Goal: Check status

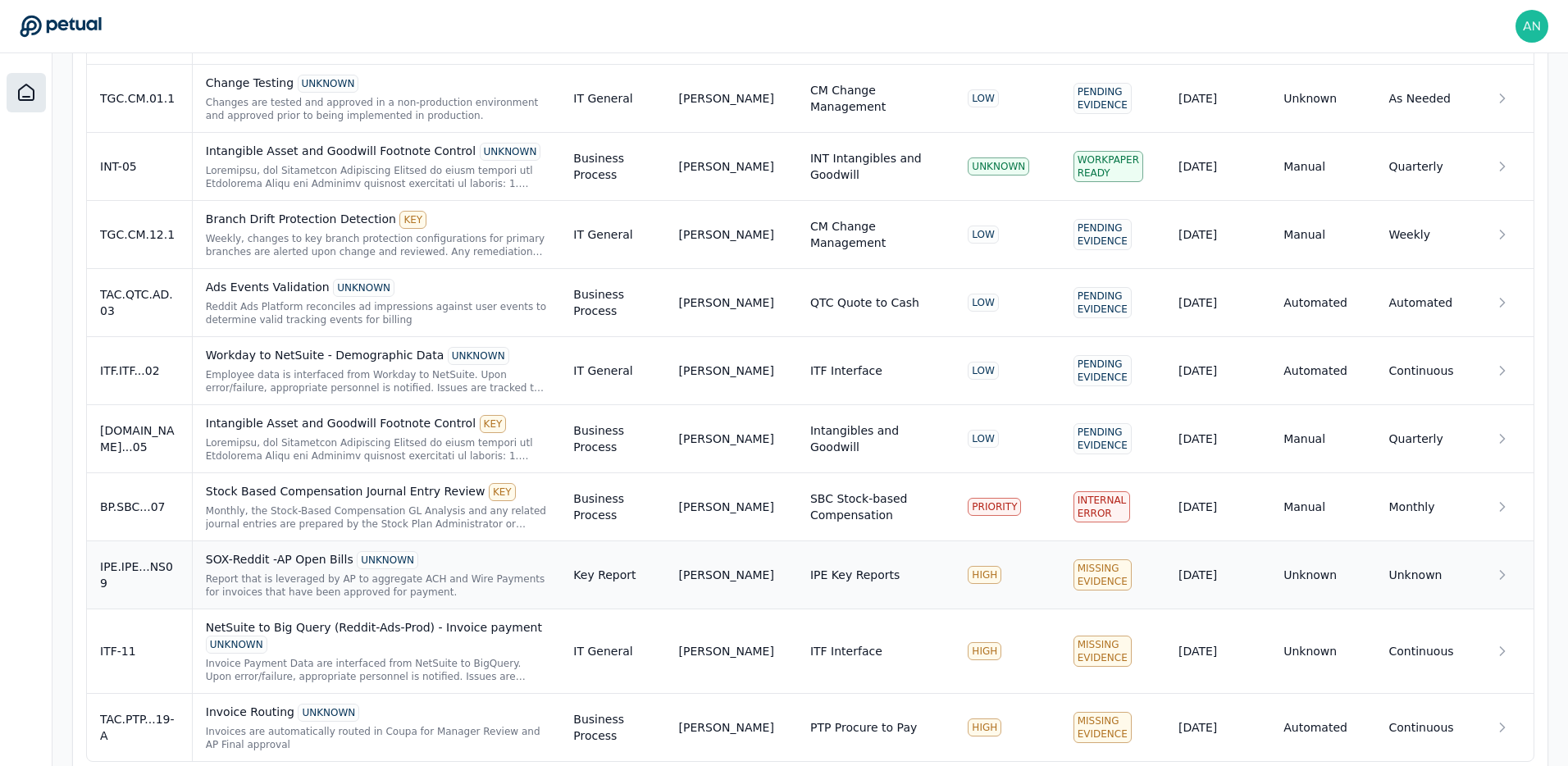
scroll to position [1015, 0]
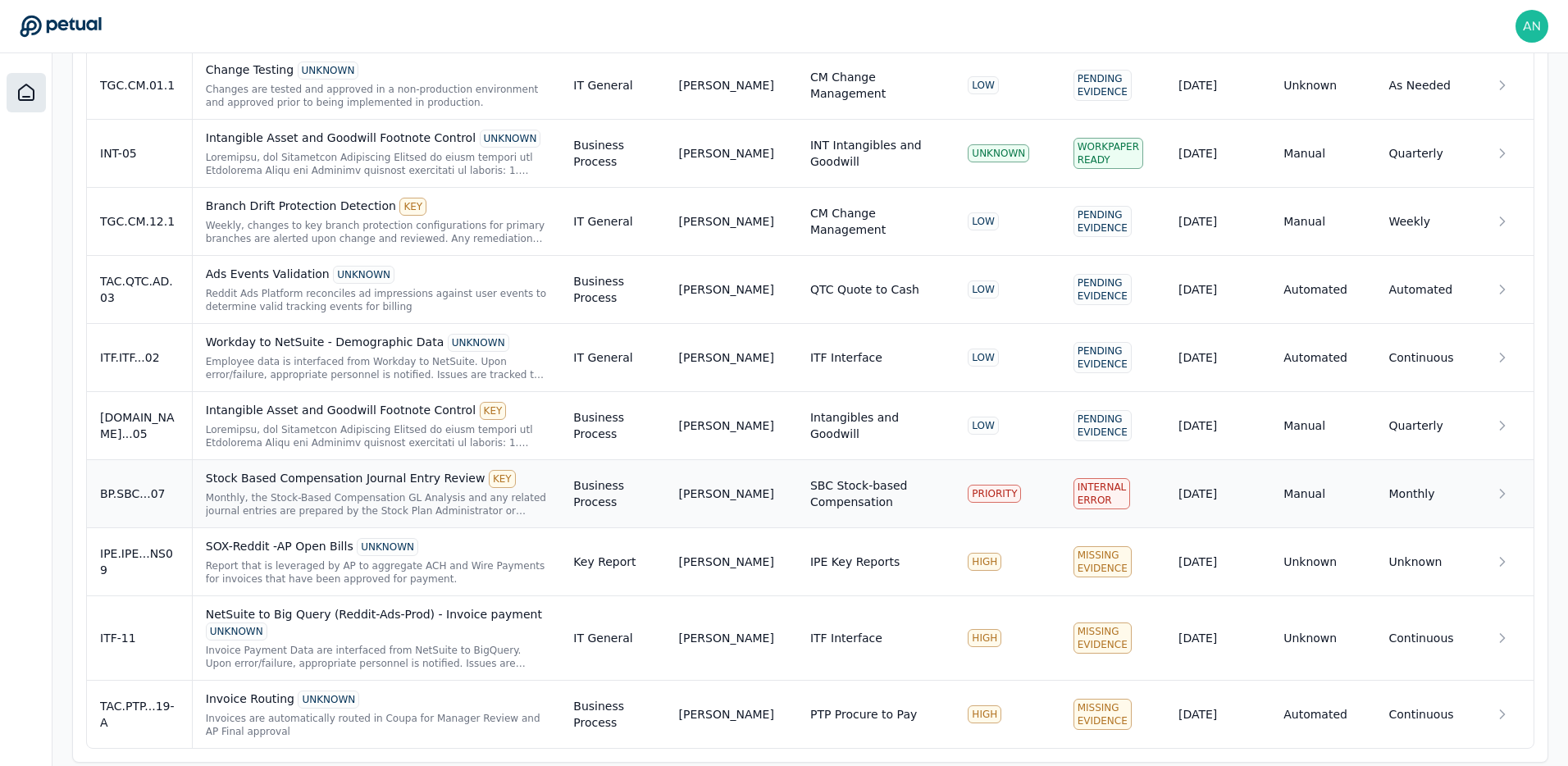
click at [148, 488] on td "BP.SBC...07" at bounding box center [139, 494] width 105 height 68
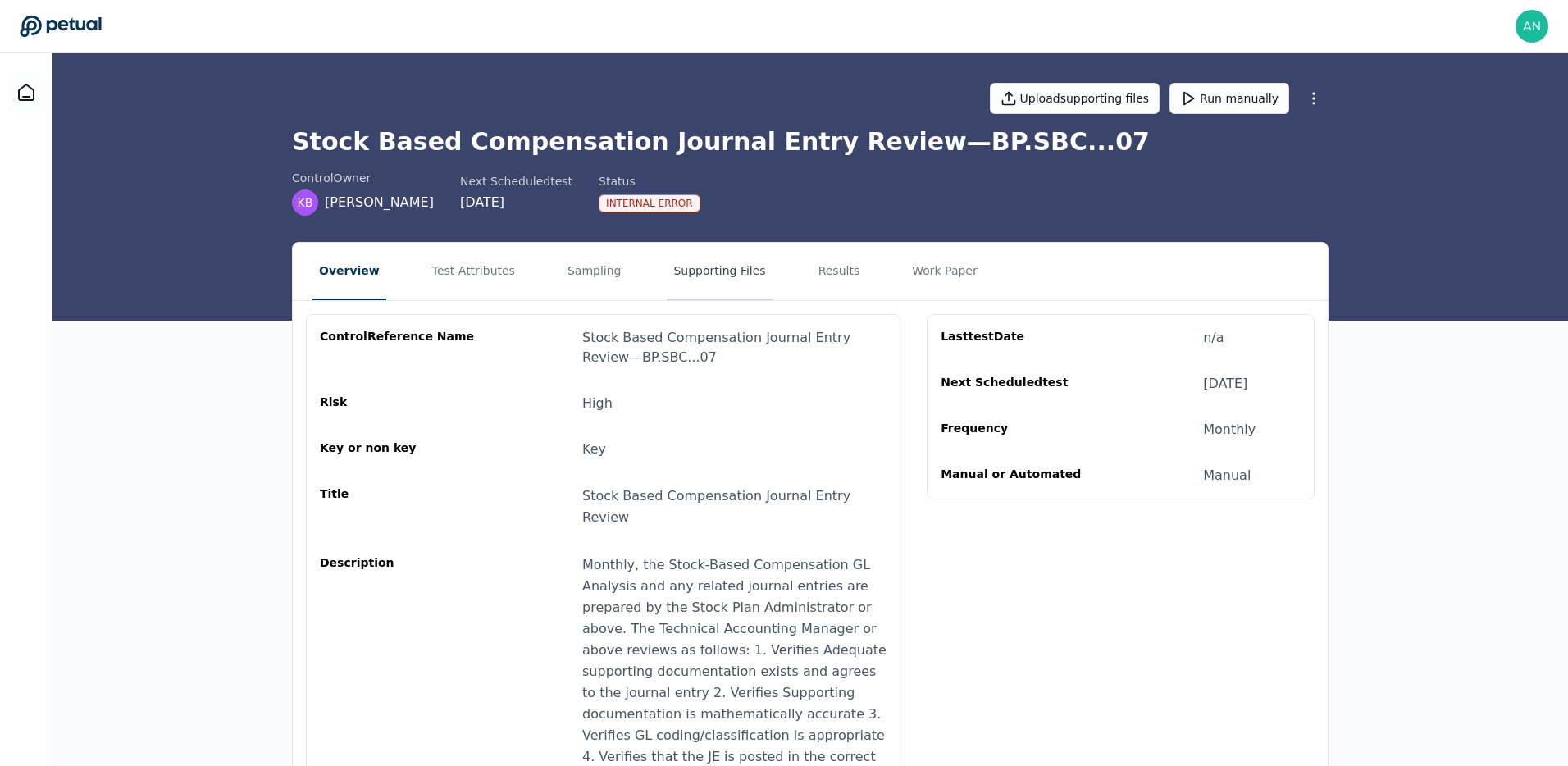
click at [712, 284] on button "Supporting Files" at bounding box center [719, 271] width 105 height 57
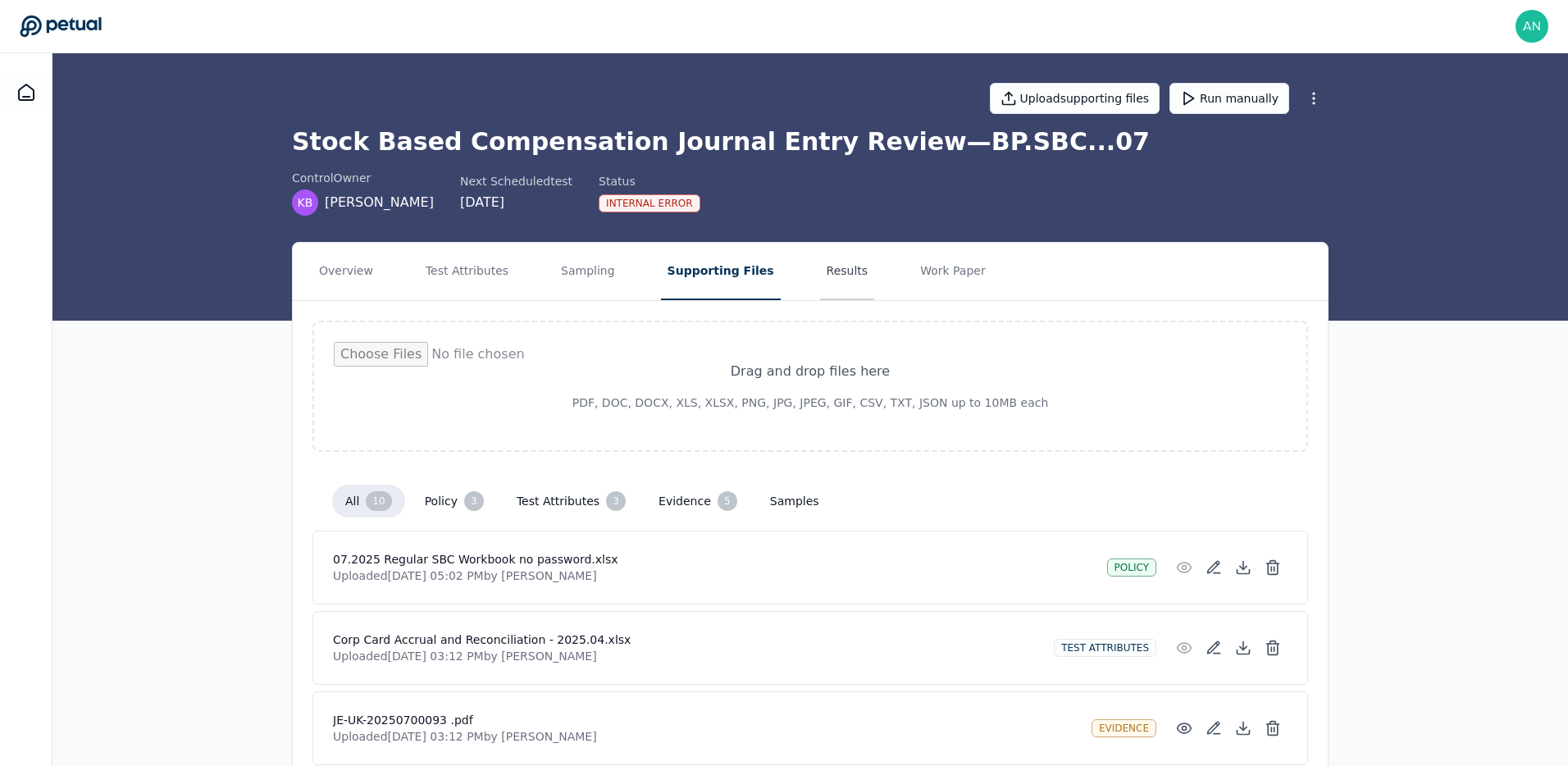
click at [836, 283] on button "Results" at bounding box center [848, 271] width 55 height 57
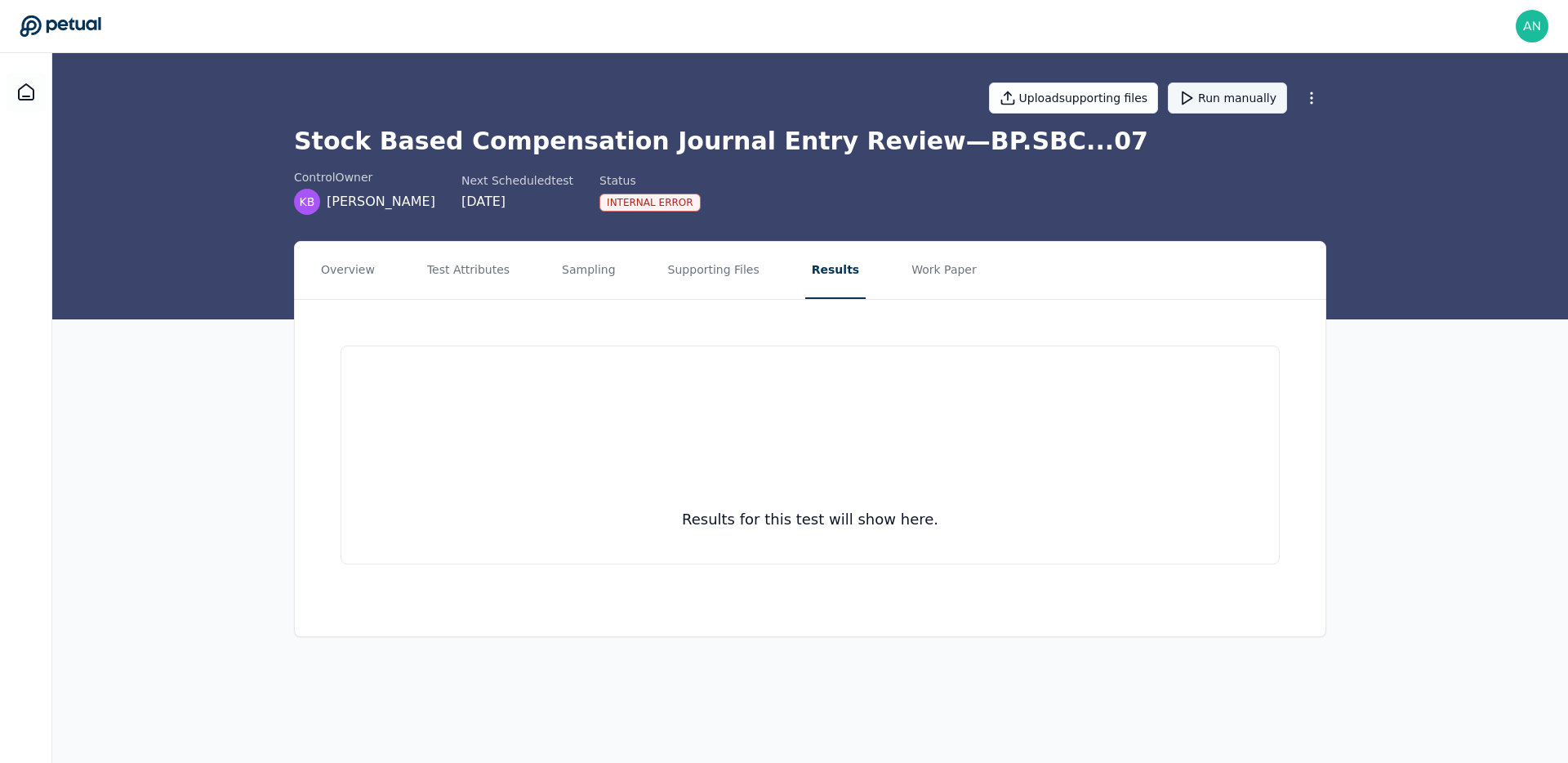
click at [1247, 101] on button "Run manually" at bounding box center [1227, 98] width 119 height 31
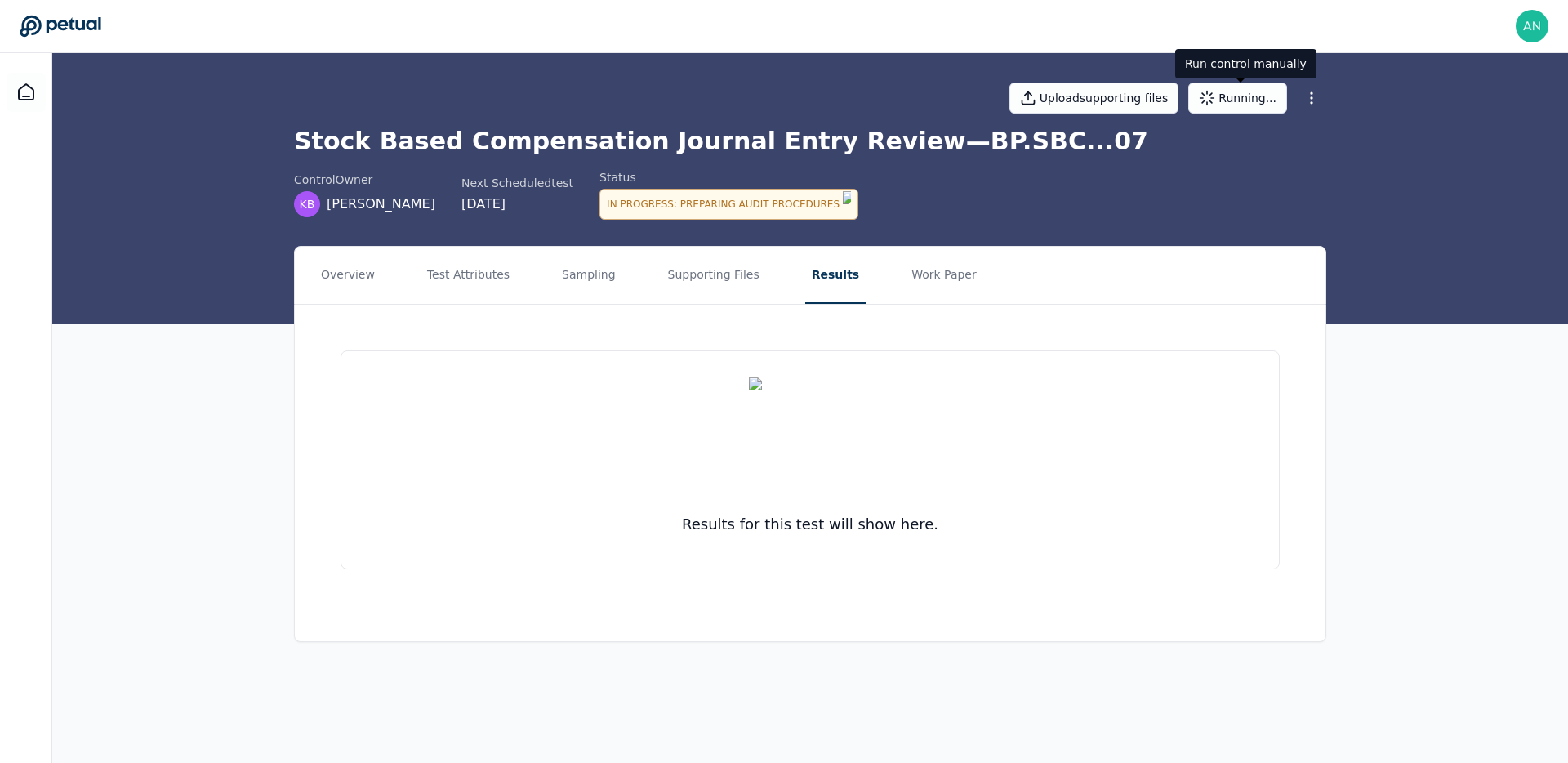
click at [1319, 236] on div "Upload supporting files Running... Stock Based Compensation Journal Entry Revie…" at bounding box center [810, 188] width 1516 height 271
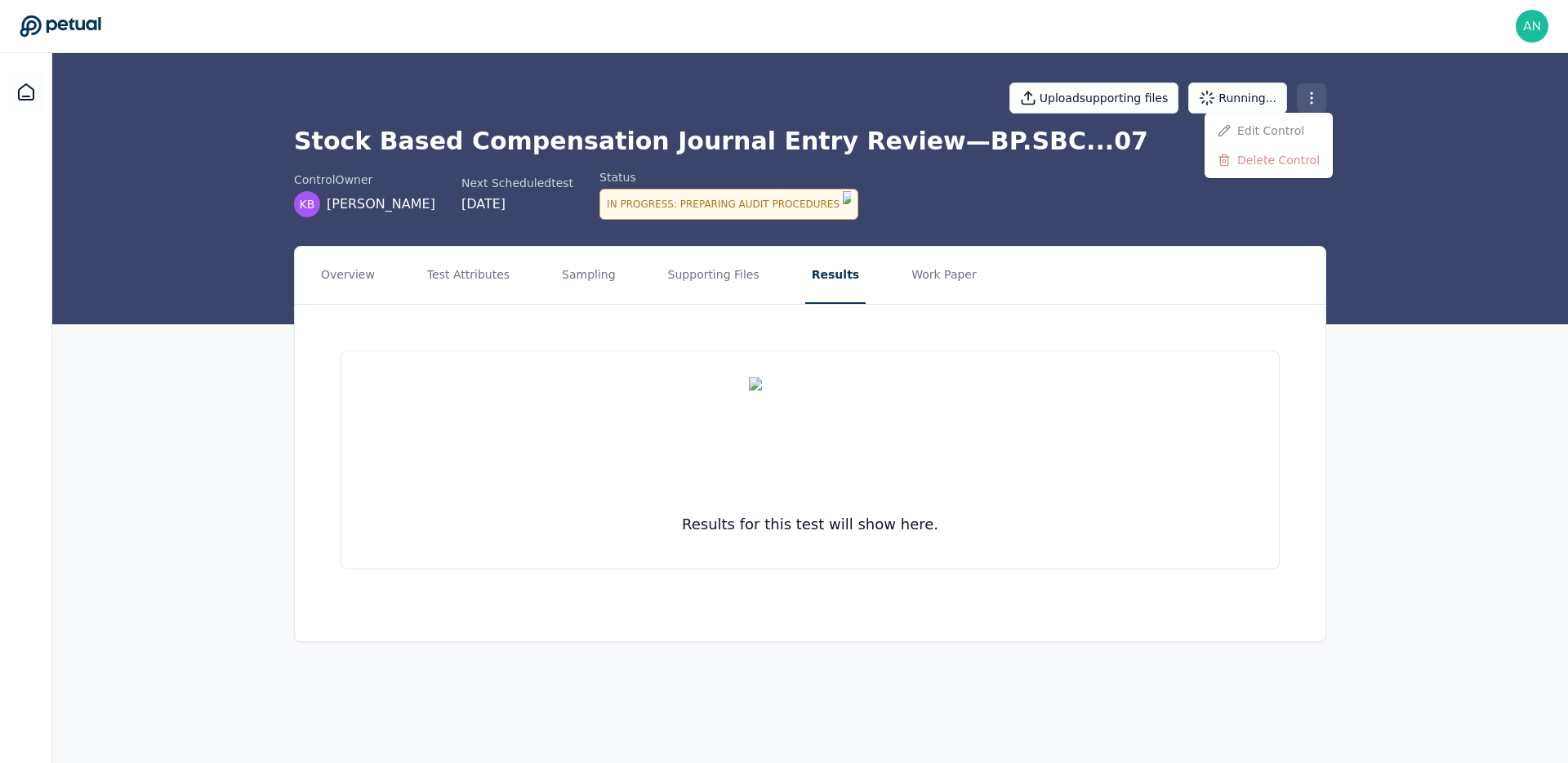
click at [1305, 95] on html "[PERSON_NAME][EMAIL_ADDRESS] [PERSON_NAME][EMAIL_ADDRESS] Sign out Upload suppo…" at bounding box center [784, 382] width 1568 height 763
click at [1020, 201] on div "control Owner KB [PERSON_NAME] Next Scheduled test [DATE] Status In Progress : …" at bounding box center [810, 194] width 1032 height 50
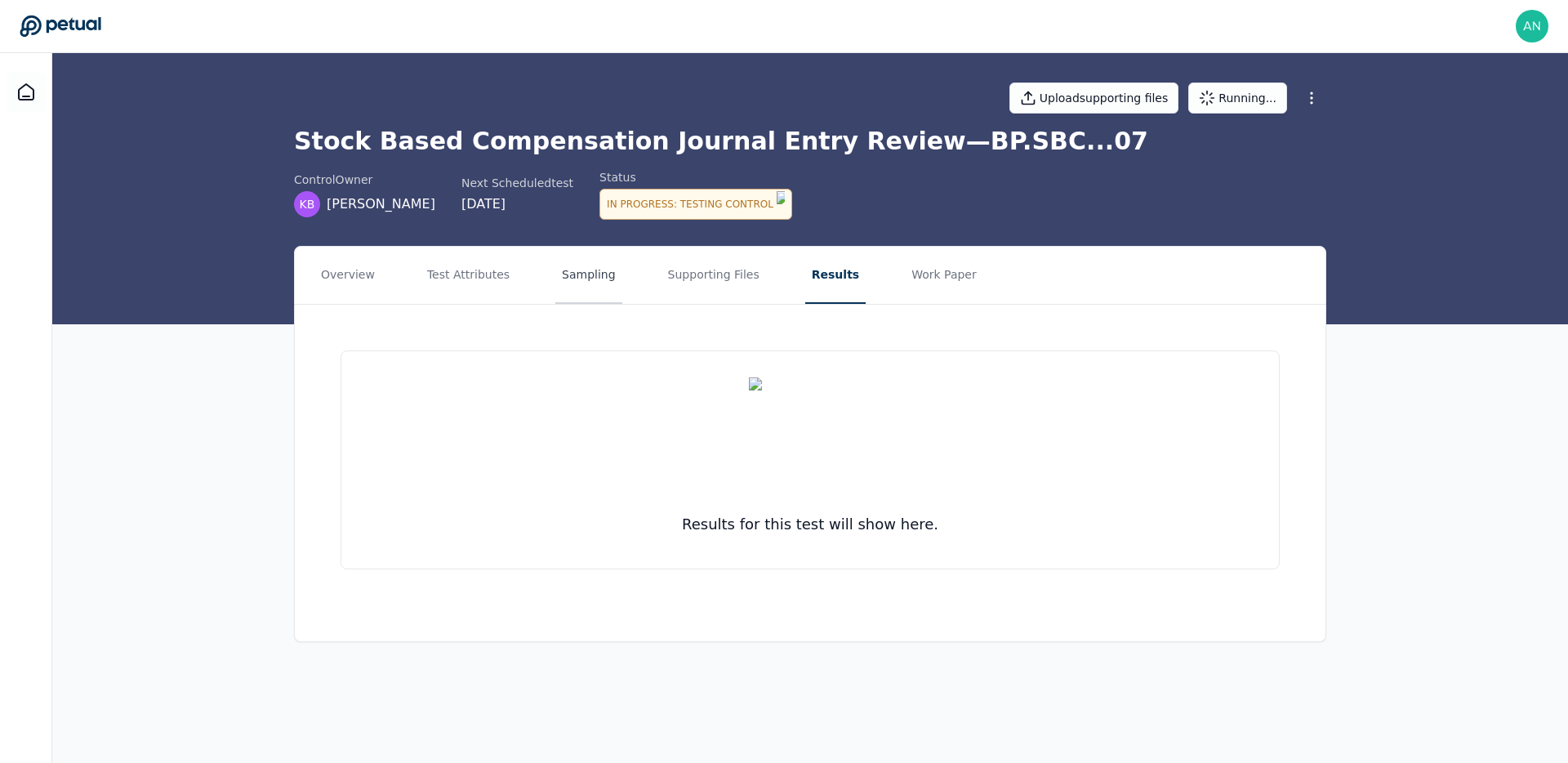
click at [567, 267] on button "Sampling" at bounding box center [588, 275] width 67 height 57
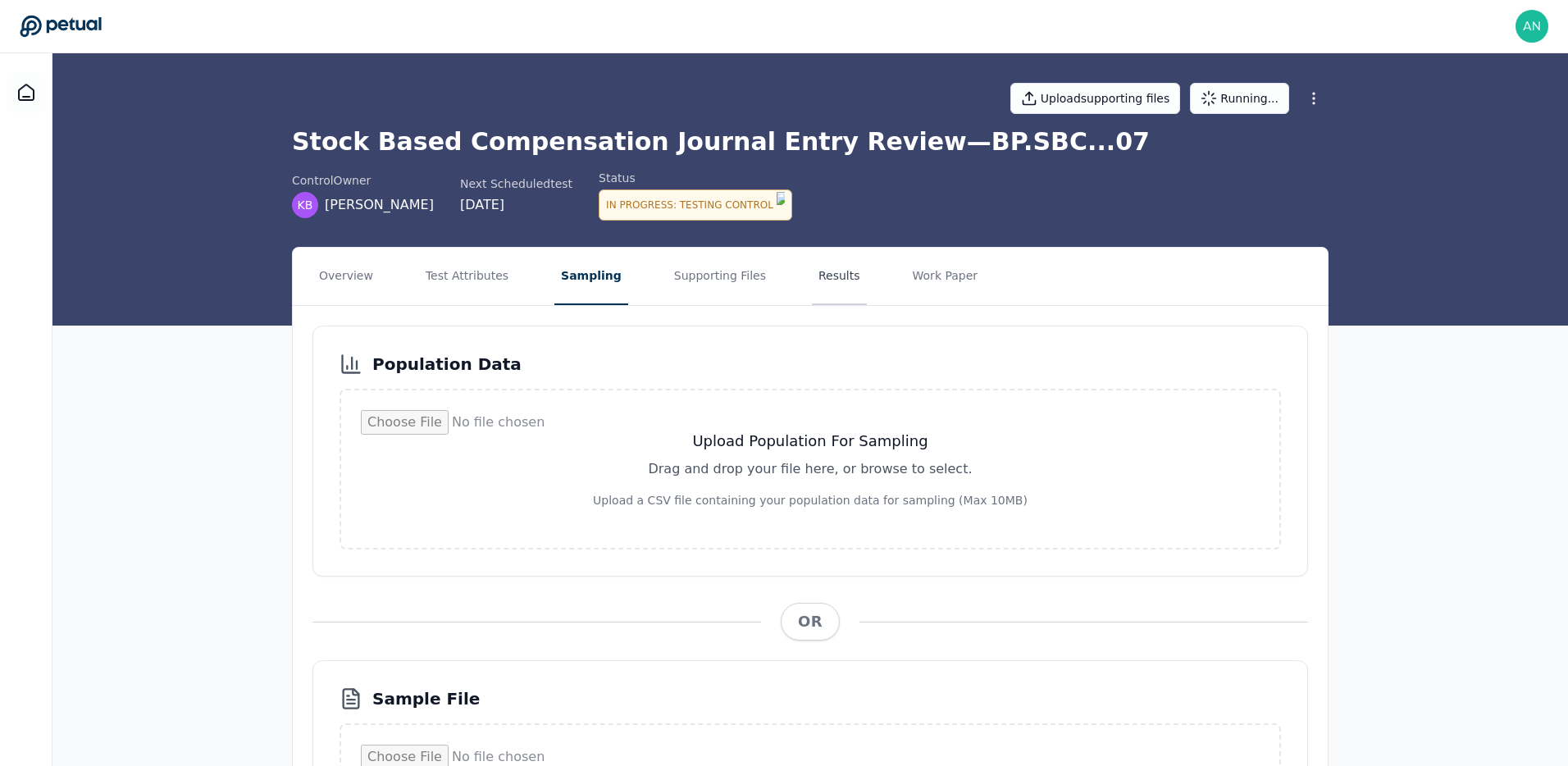
click at [812, 272] on button "Results" at bounding box center [839, 276] width 55 height 57
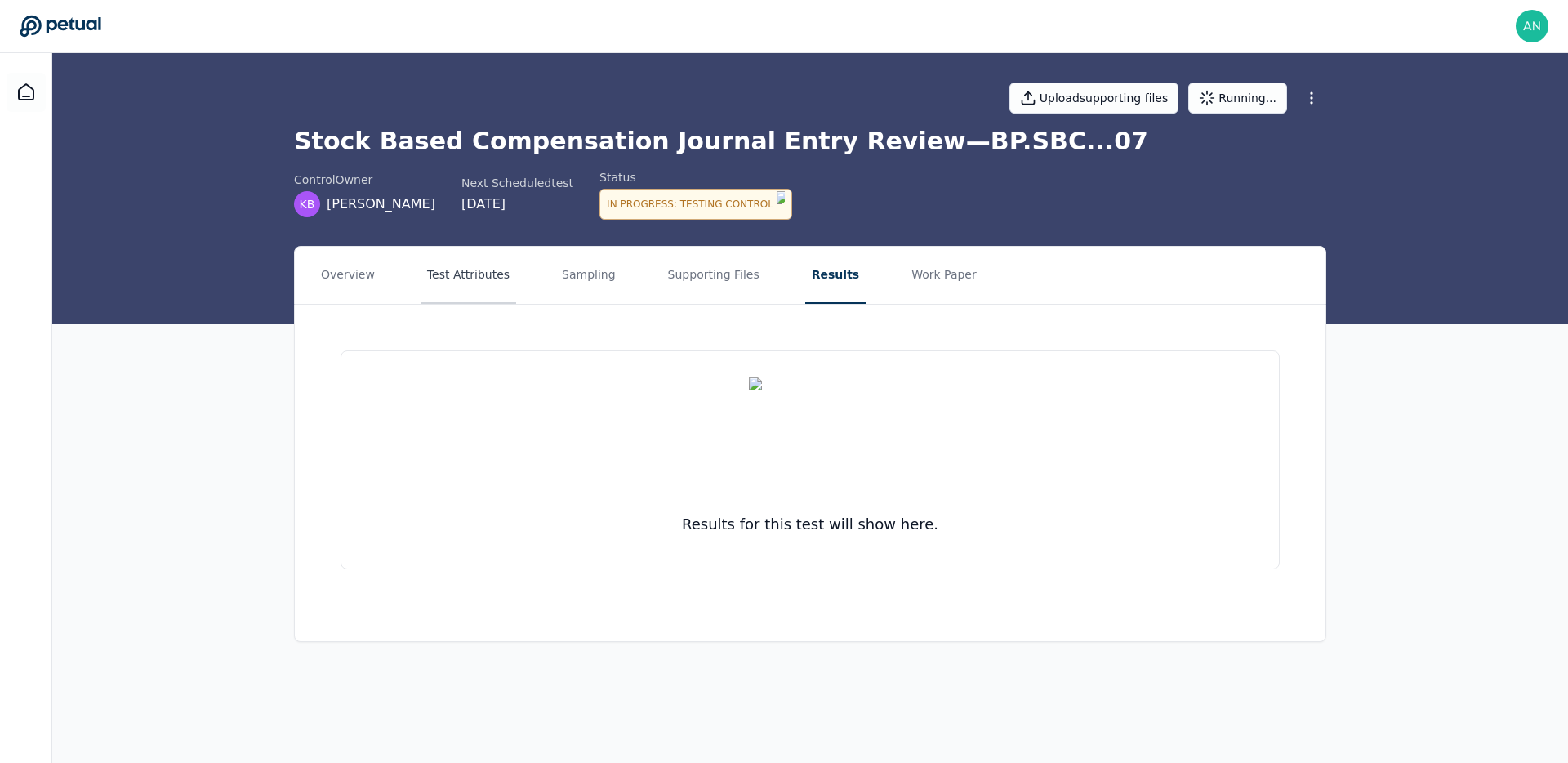
click at [436, 264] on button "Test Attributes" at bounding box center [468, 275] width 95 height 57
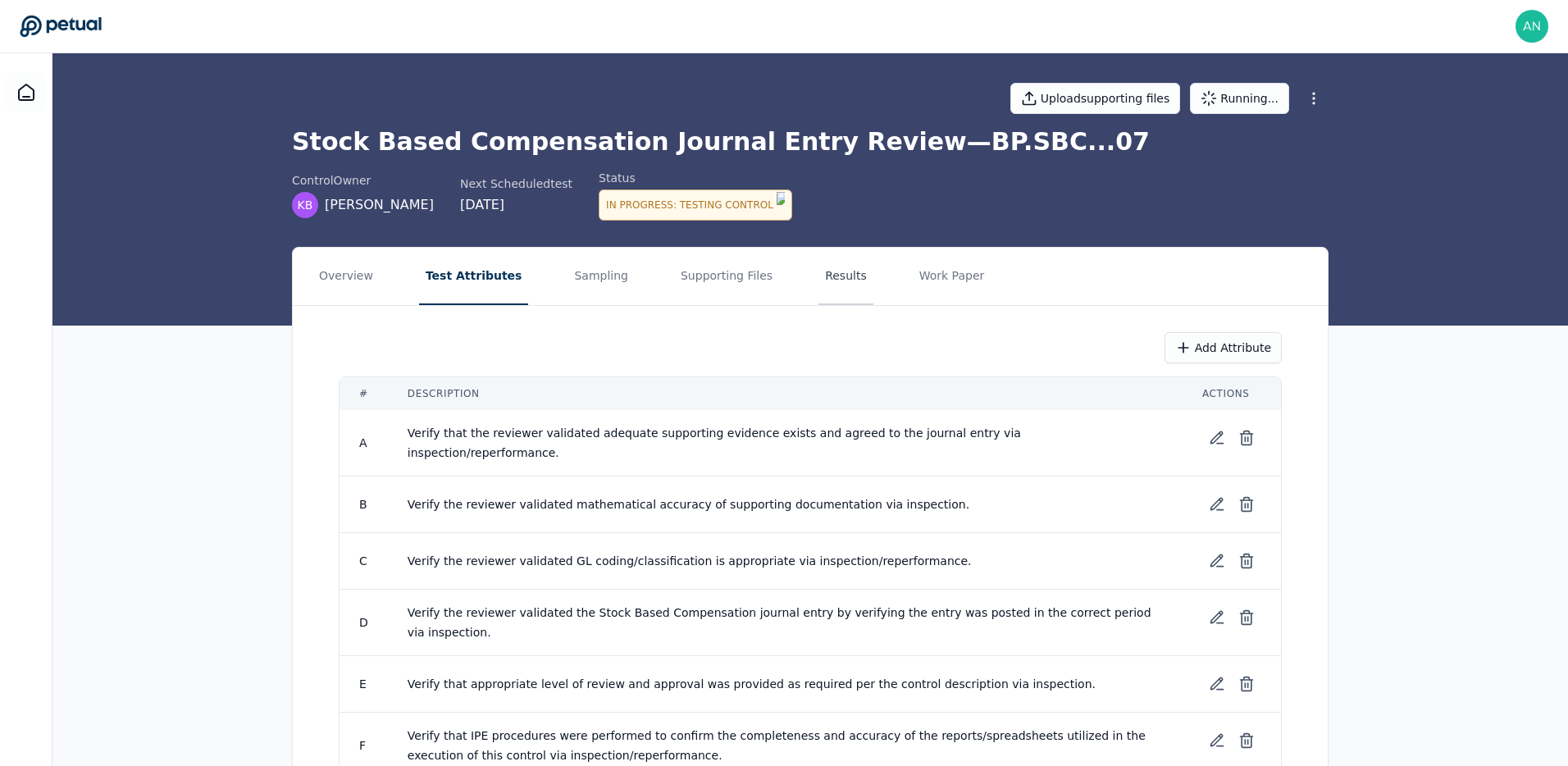
click at [822, 264] on button "Results" at bounding box center [846, 276] width 55 height 57
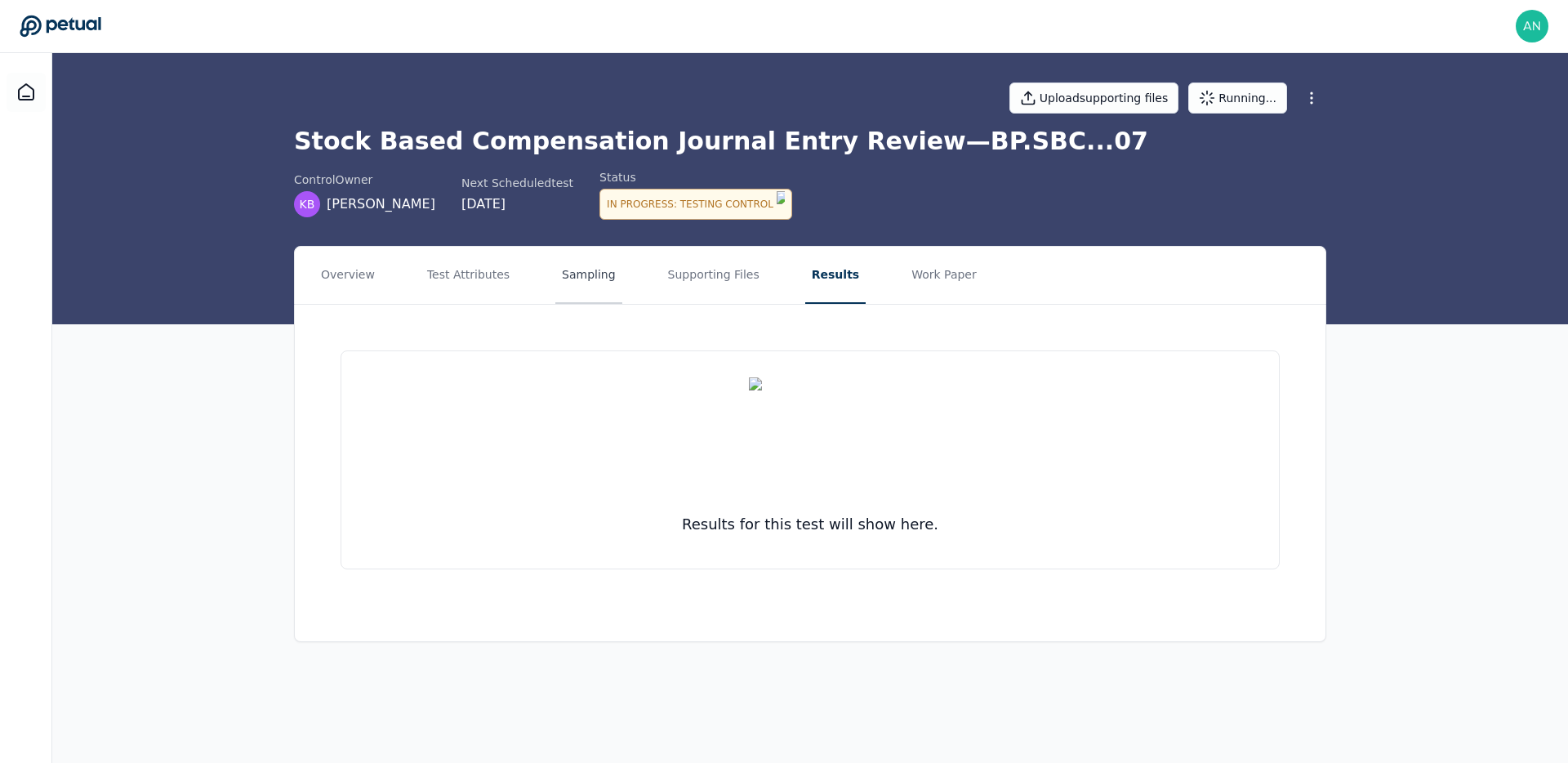
click at [580, 270] on button "Sampling" at bounding box center [588, 275] width 67 height 57
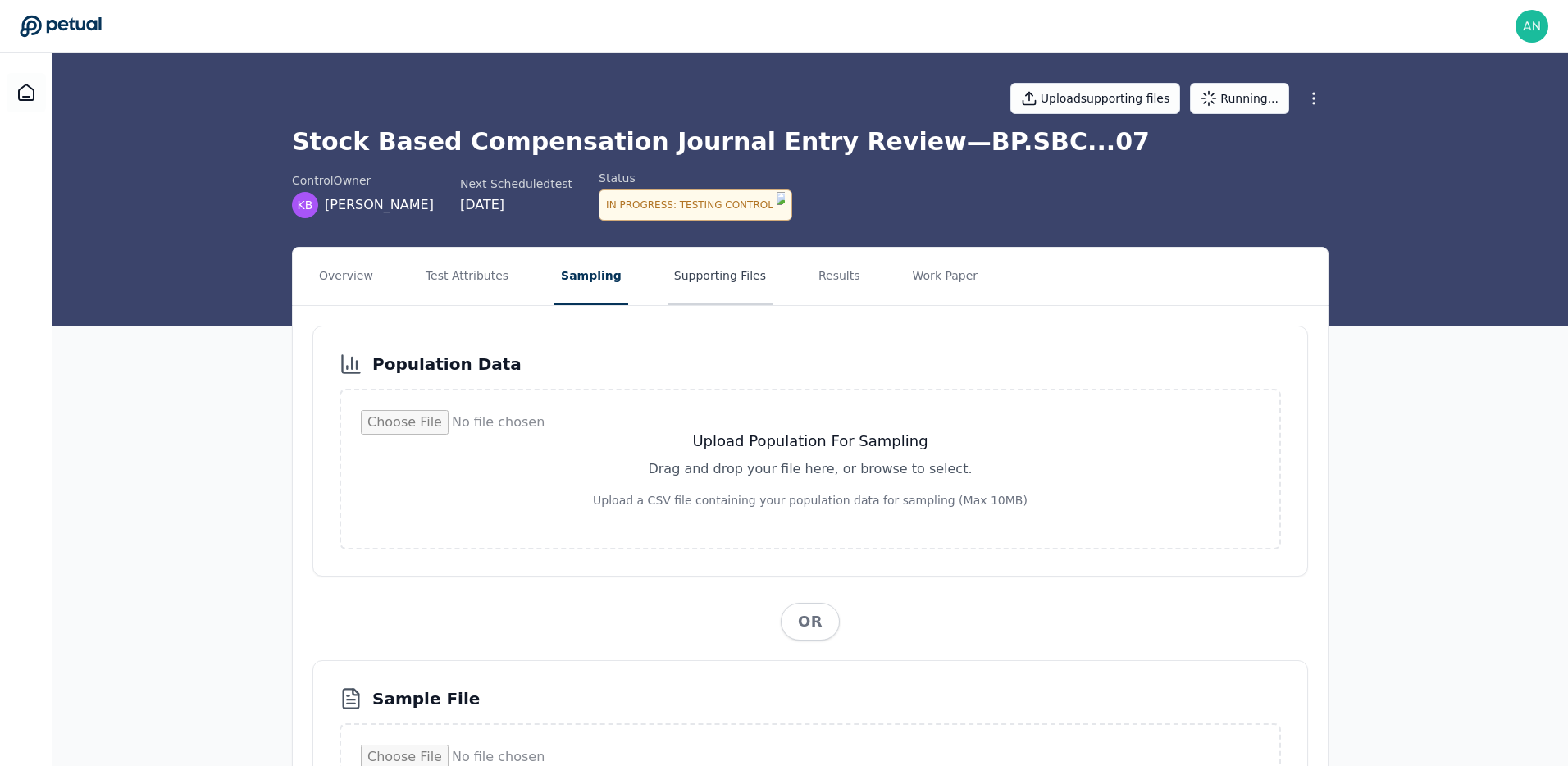
click at [680, 269] on button "Supporting Files" at bounding box center [720, 276] width 105 height 57
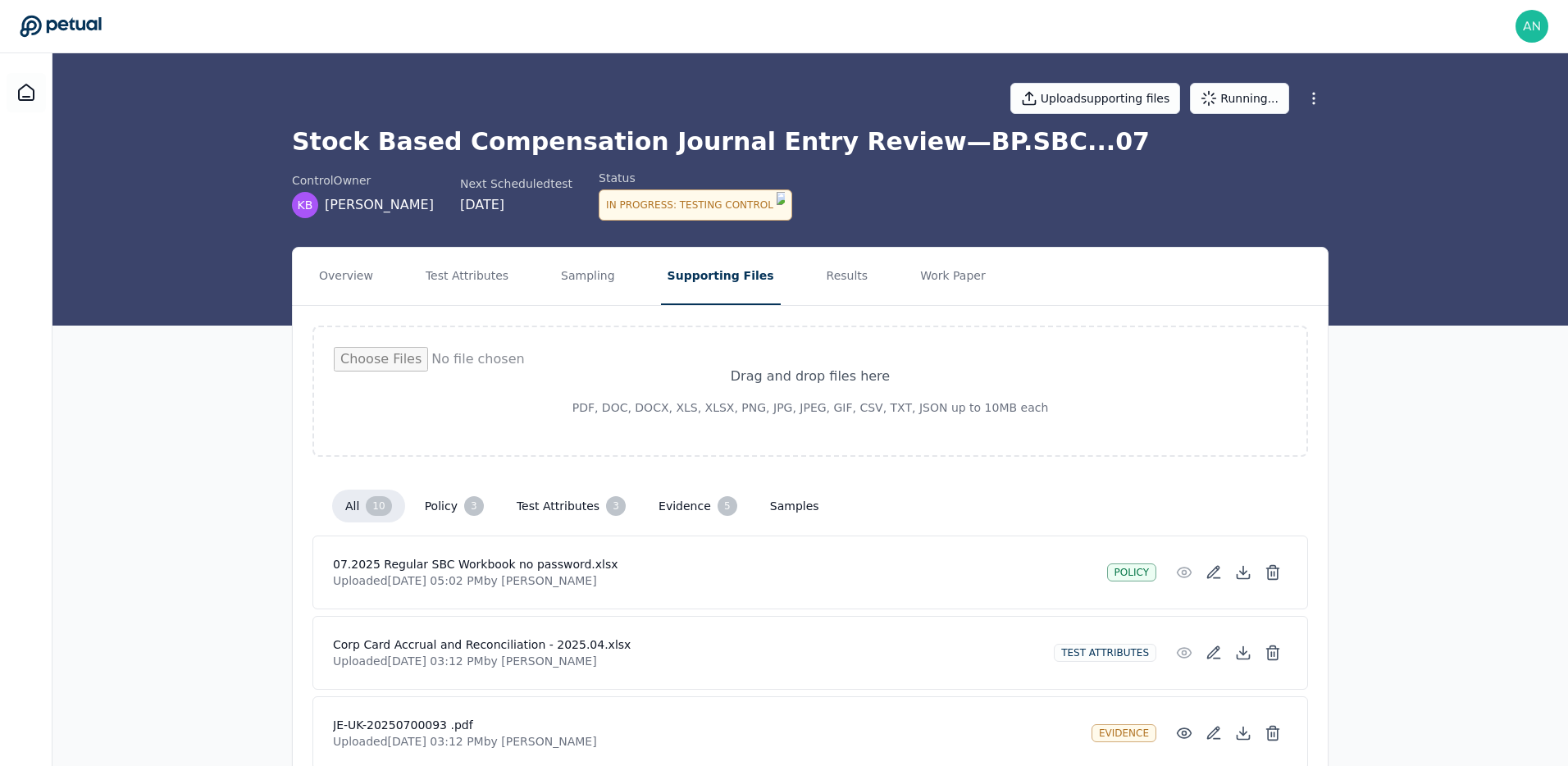
click at [1044, 248] on nav "Overview Test Attributes Sampling Supporting Files Results Work Paper" at bounding box center [810, 276] width 1035 height 57
